Goal: Transaction & Acquisition: Download file/media

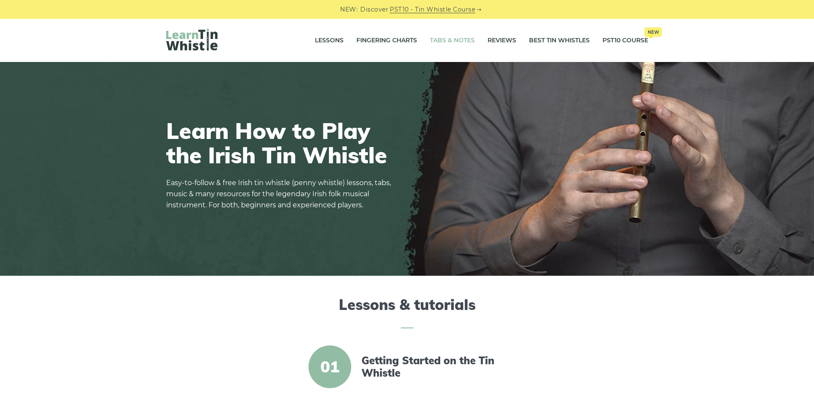
click at [436, 35] on link "Tabs & Notes" at bounding box center [452, 40] width 45 height 21
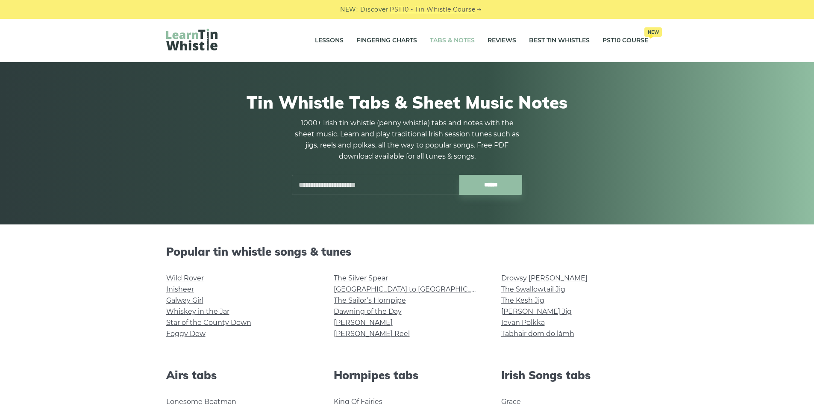
click at [361, 191] on input "text" at bounding box center [376, 185] width 168 height 20
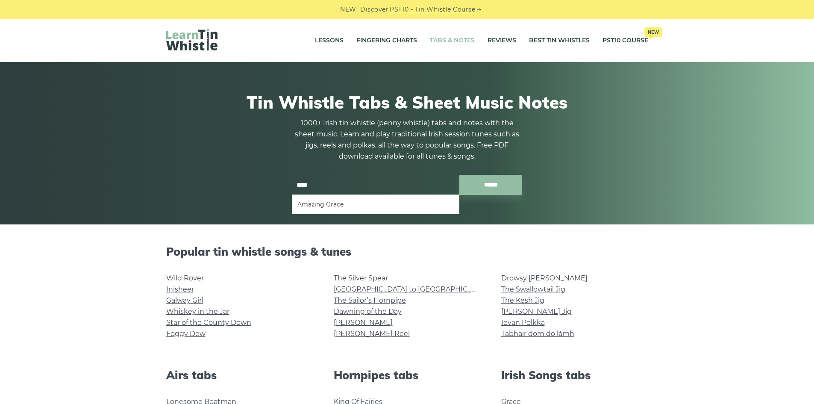
click at [360, 195] on ul "Amazing Grace" at bounding box center [376, 204] width 168 height 20
click at [359, 203] on li "Amazing Grace" at bounding box center [376, 204] width 156 height 10
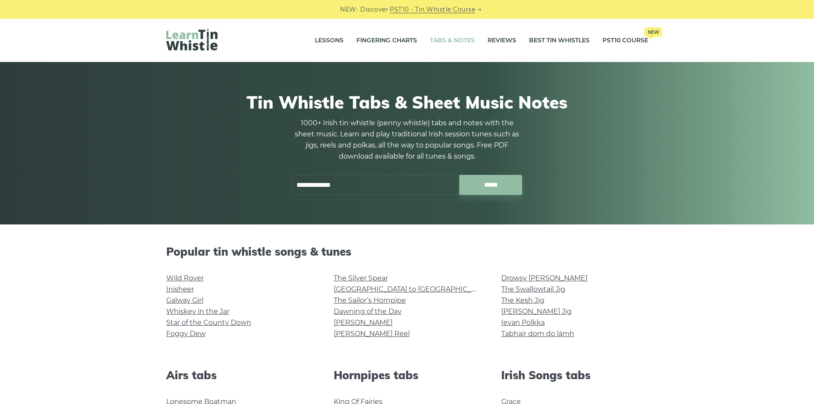
type input "**********"
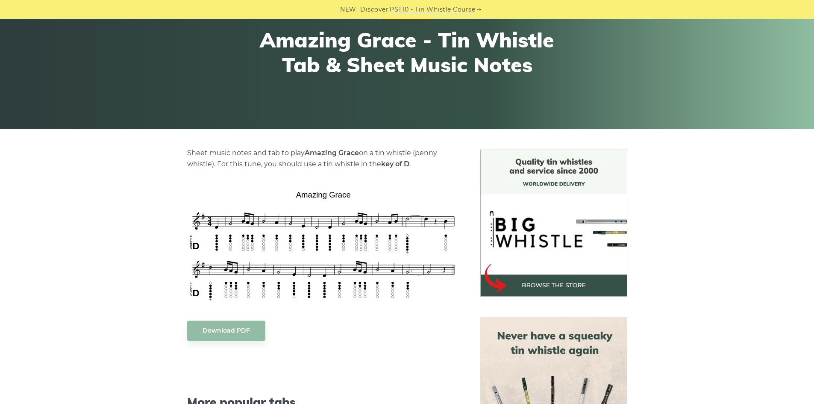
scroll to position [256, 0]
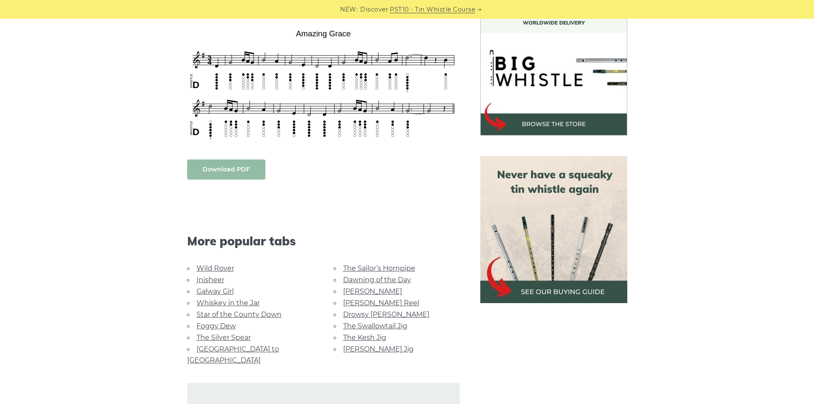
click at [229, 179] on link "Download PDF" at bounding box center [226, 169] width 78 height 20
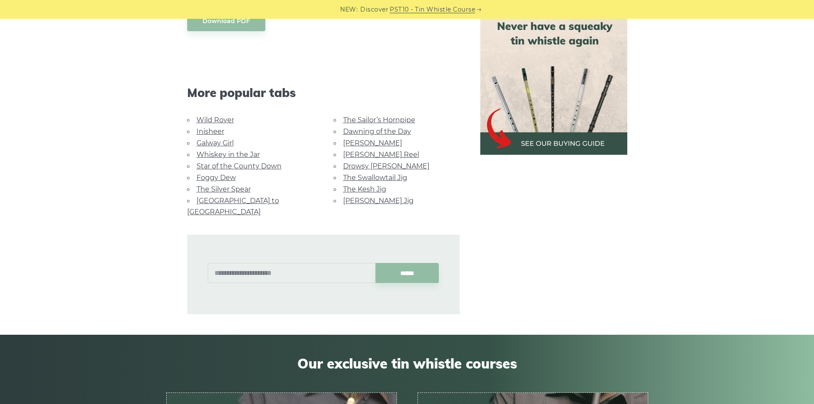
scroll to position [470, 0]
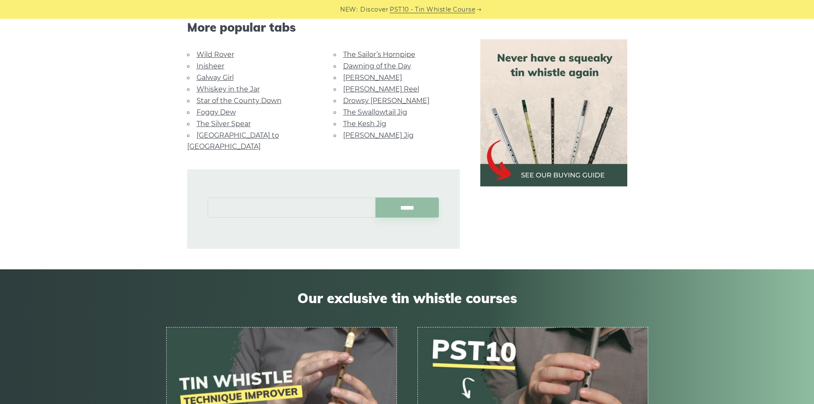
click at [289, 197] on input "text" at bounding box center [292, 207] width 168 height 20
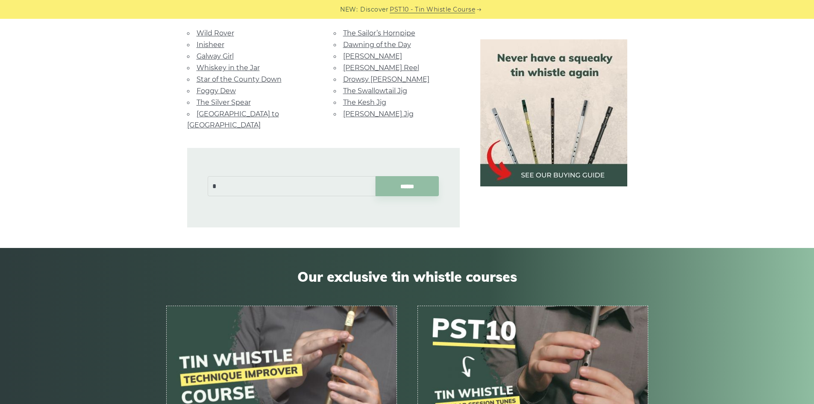
scroll to position [513, 0]
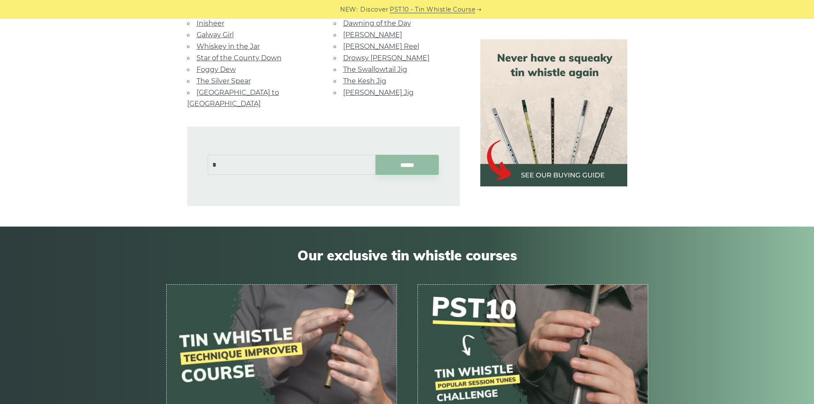
type input "*"
click at [227, 58] on link "Star of the County Down" at bounding box center [239, 58] width 85 height 8
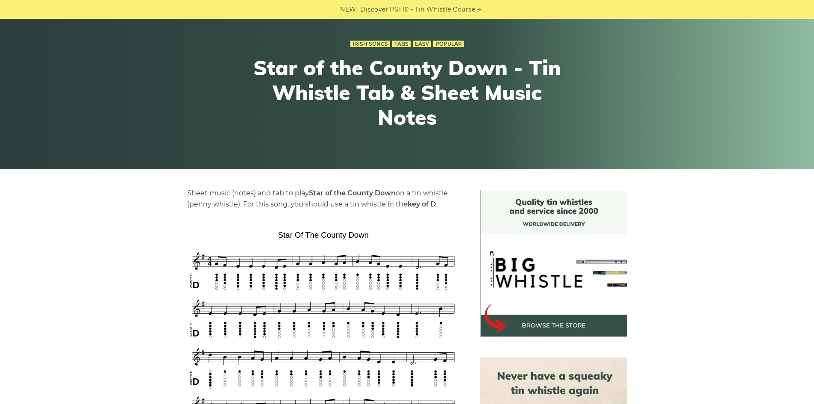
scroll to position [214, 0]
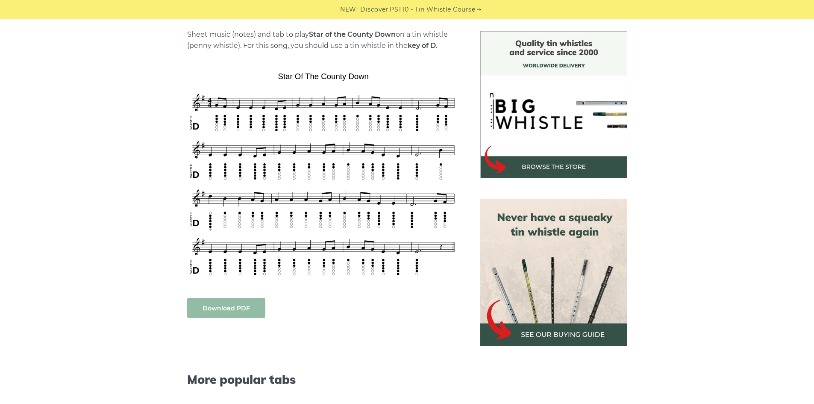
click at [224, 310] on link "Download PDF" at bounding box center [226, 308] width 78 height 20
